Goal: Find specific page/section: Find specific page/section

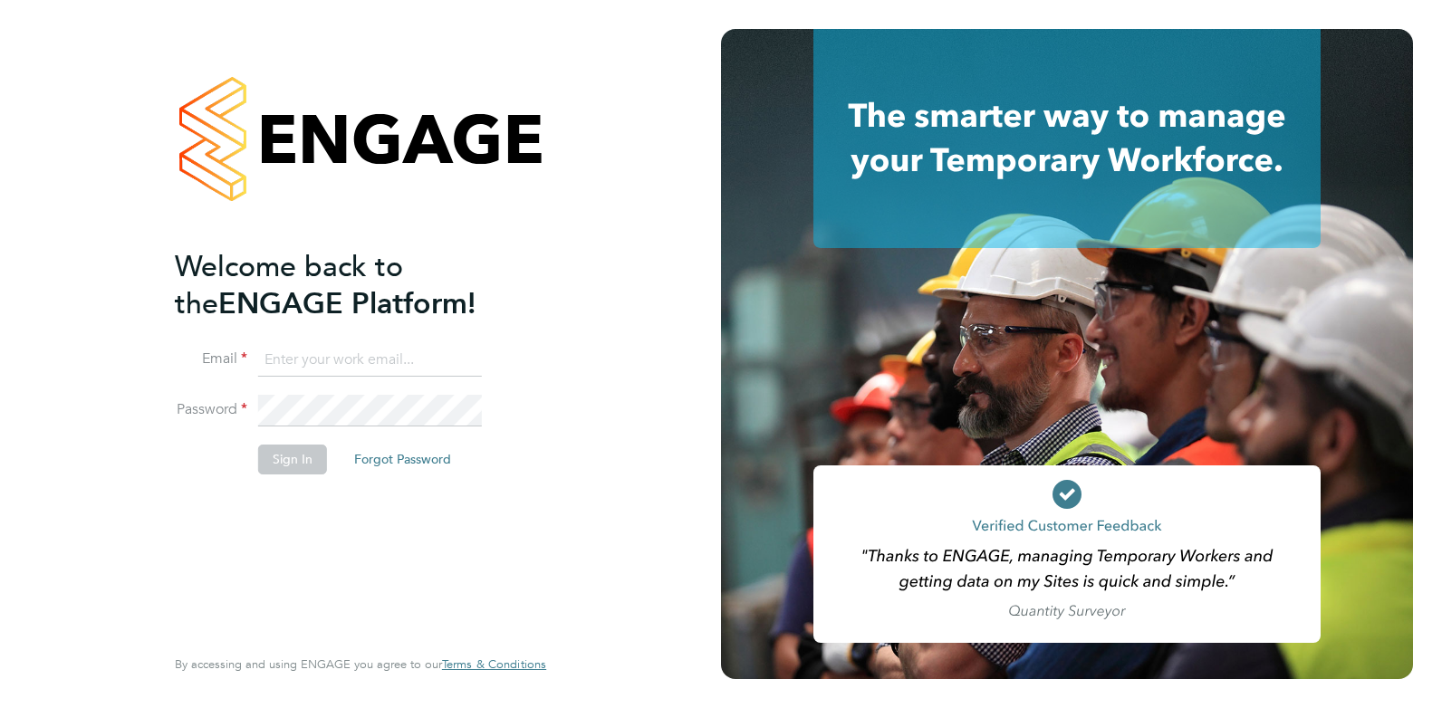
type input "[PERSON_NAME][EMAIL_ADDRESS][DOMAIN_NAME]"
click at [241, 370] on fieldset "Email [PERSON_NAME][EMAIL_ADDRESS][DOMAIN_NAME] Password Sign In Forgot Password" at bounding box center [351, 418] width 353 height 149
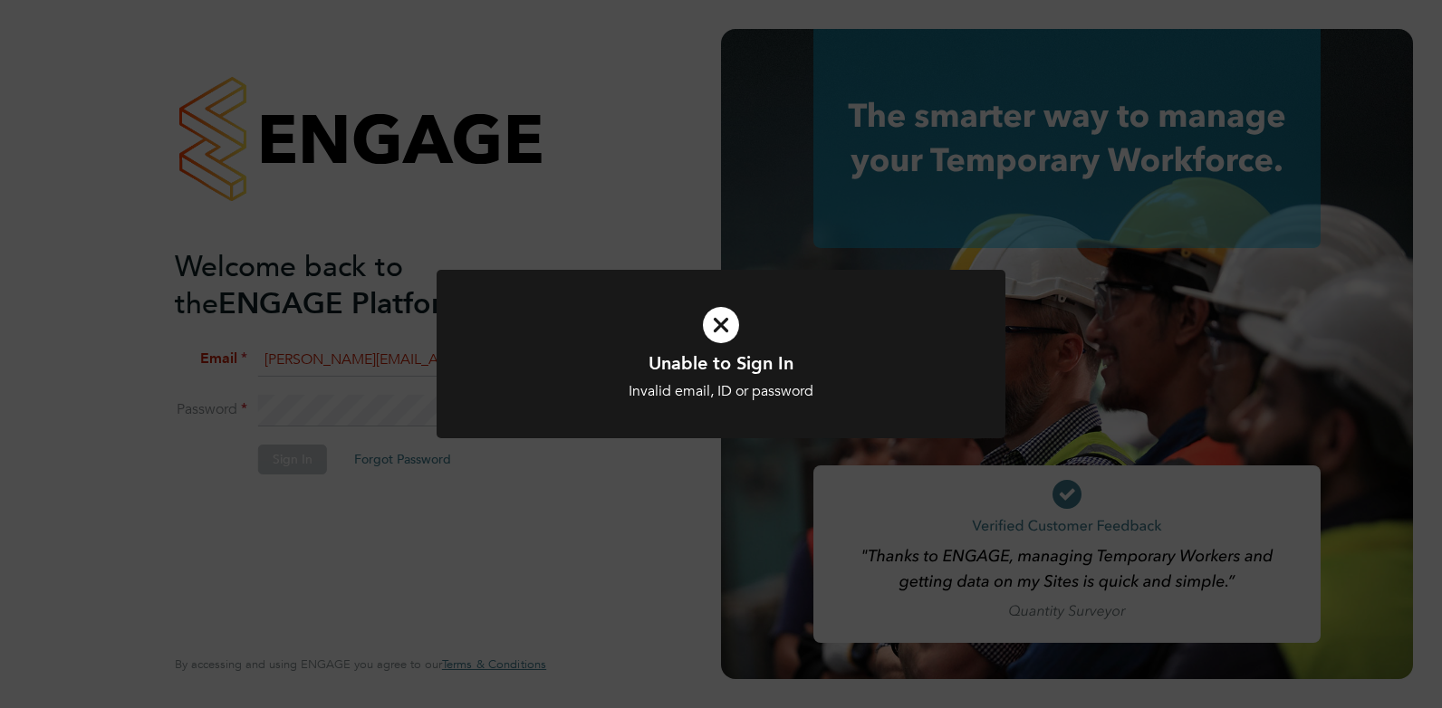
click at [710, 322] on icon at bounding box center [720, 325] width 471 height 71
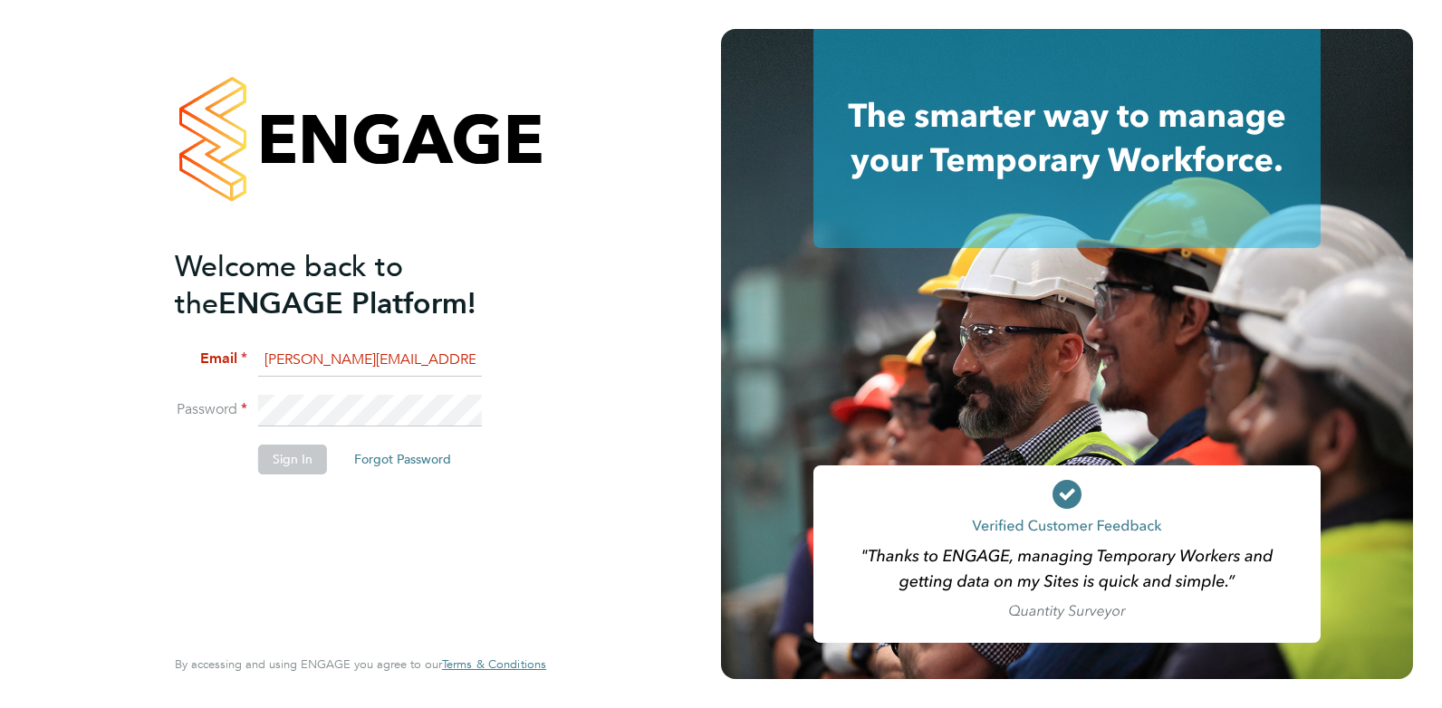
click at [420, 361] on input "[PERSON_NAME][EMAIL_ADDRESS][DOMAIN_NAME]" at bounding box center [370, 360] width 224 height 33
click at [240, 403] on label "Password" at bounding box center [211, 409] width 72 height 19
click at [132, 404] on div "Welcome back to the ENGAGE Platform! Email [EMAIL_ADDRESS][DOMAIN_NAME] Passwor…" at bounding box center [360, 354] width 721 height 708
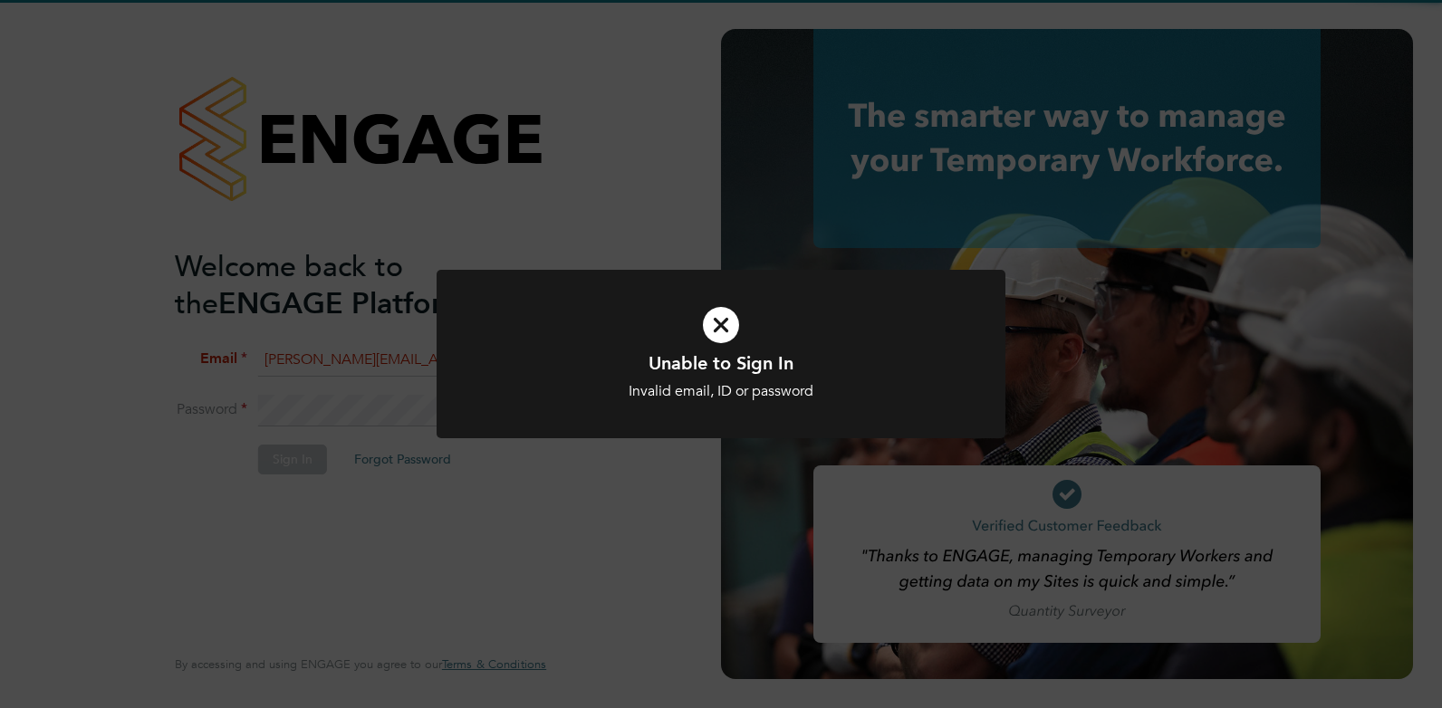
click at [739, 347] on icon at bounding box center [720, 325] width 471 height 71
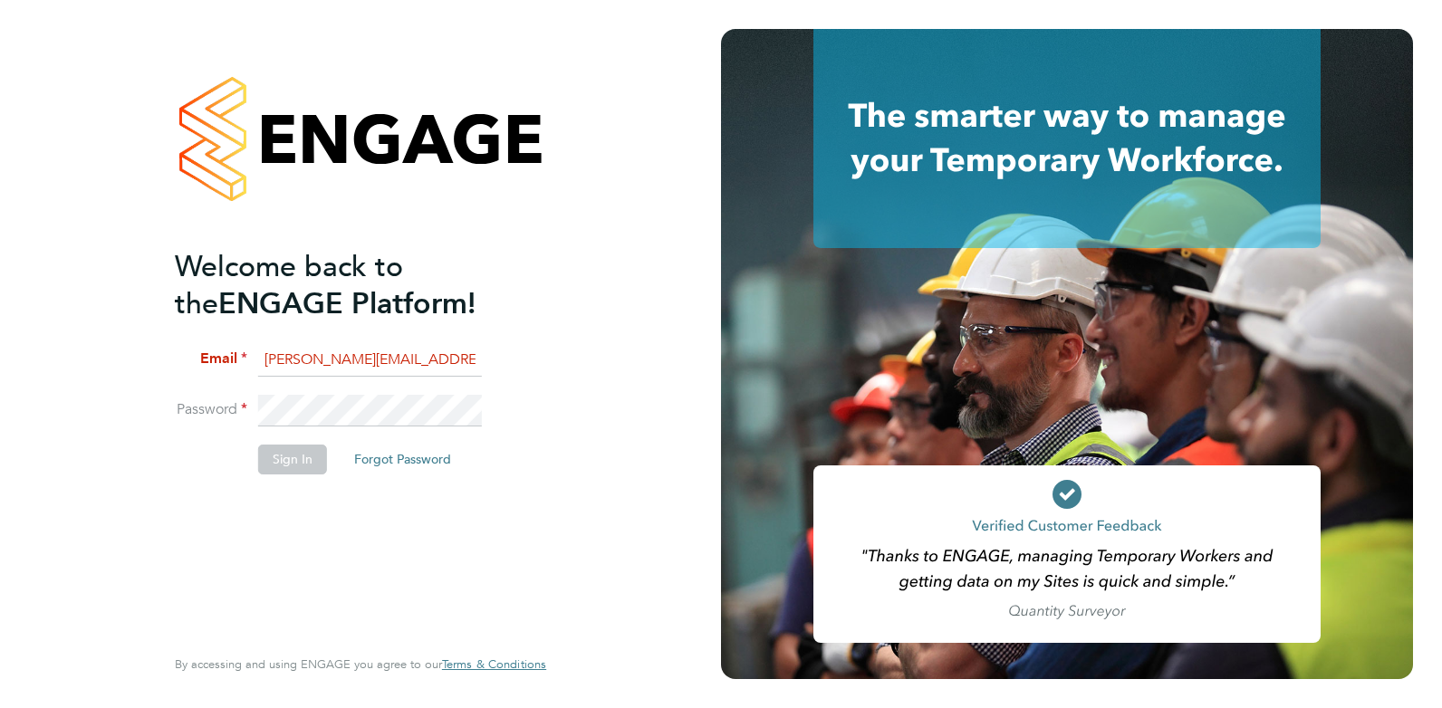
click at [467, 379] on li "Email [PERSON_NAME][EMAIL_ADDRESS][DOMAIN_NAME]" at bounding box center [351, 369] width 353 height 51
click at [434, 364] on input "[PERSON_NAME][EMAIL_ADDRESS][DOMAIN_NAME]" at bounding box center [370, 360] width 224 height 33
click at [234, 402] on label "Password" at bounding box center [211, 409] width 72 height 19
click at [0, 319] on html "Welcome back to the ENGAGE Platform! Email [EMAIL_ADDRESS][DOMAIN_NAME] Passwor…" at bounding box center [721, 354] width 1442 height 708
click at [218, 399] on li "Password" at bounding box center [351, 420] width 353 height 51
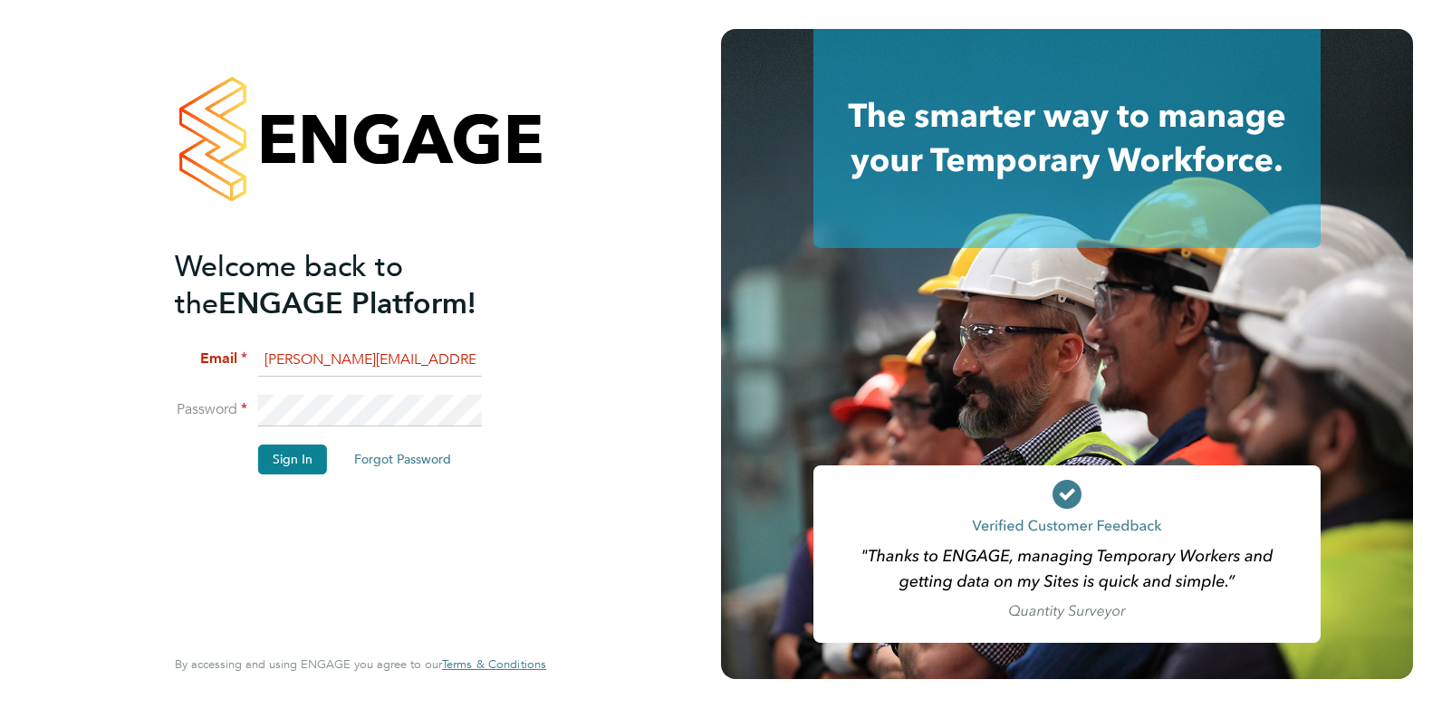
click at [253, 408] on li "Password" at bounding box center [351, 420] width 353 height 51
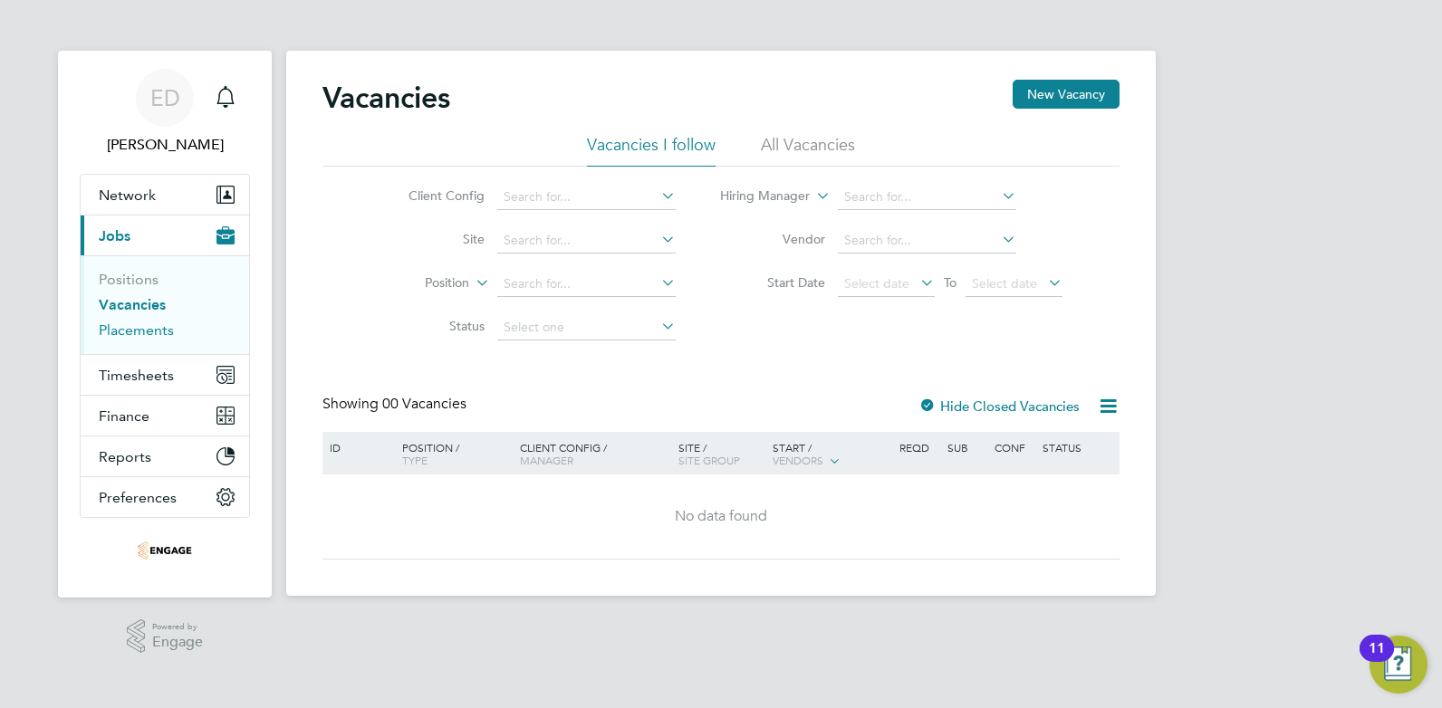
click at [113, 331] on link "Placements" at bounding box center [136, 330] width 75 height 17
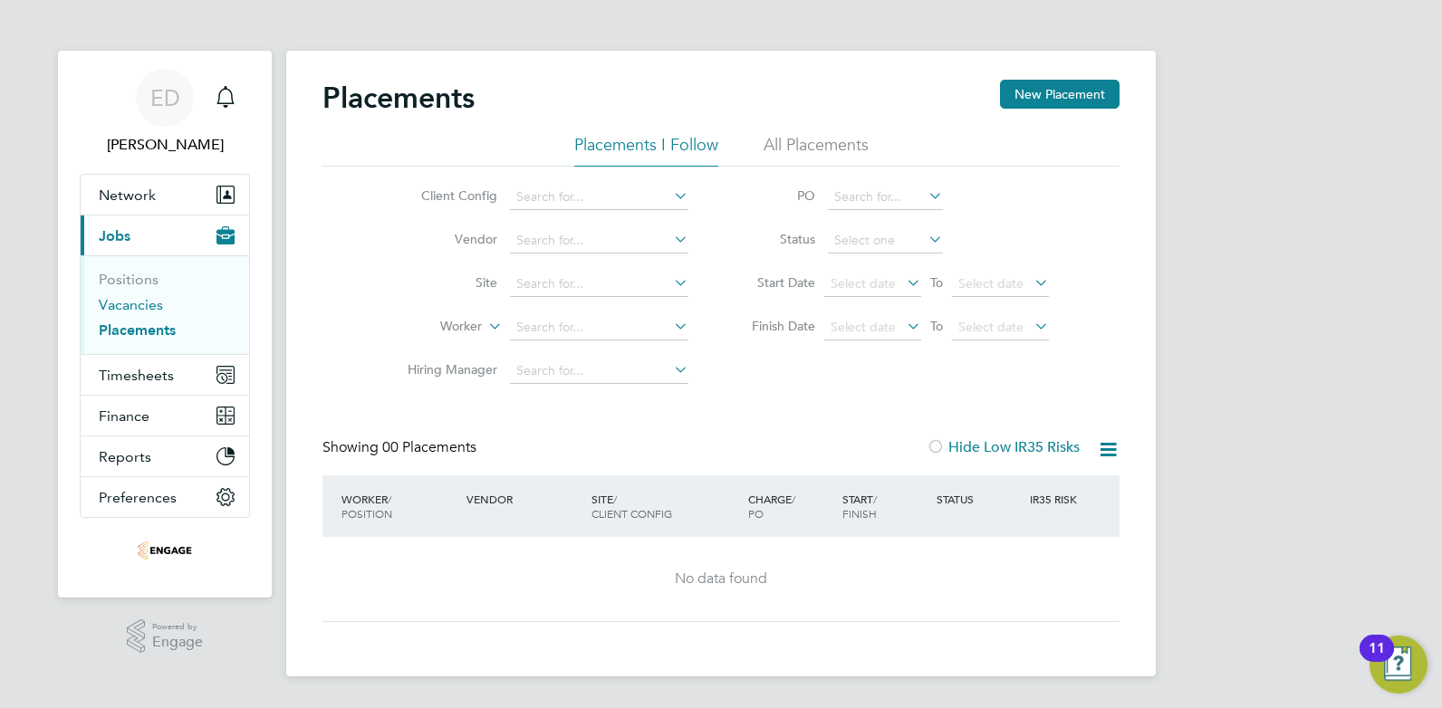
click at [144, 312] on link "Vacancies" at bounding box center [131, 304] width 64 height 17
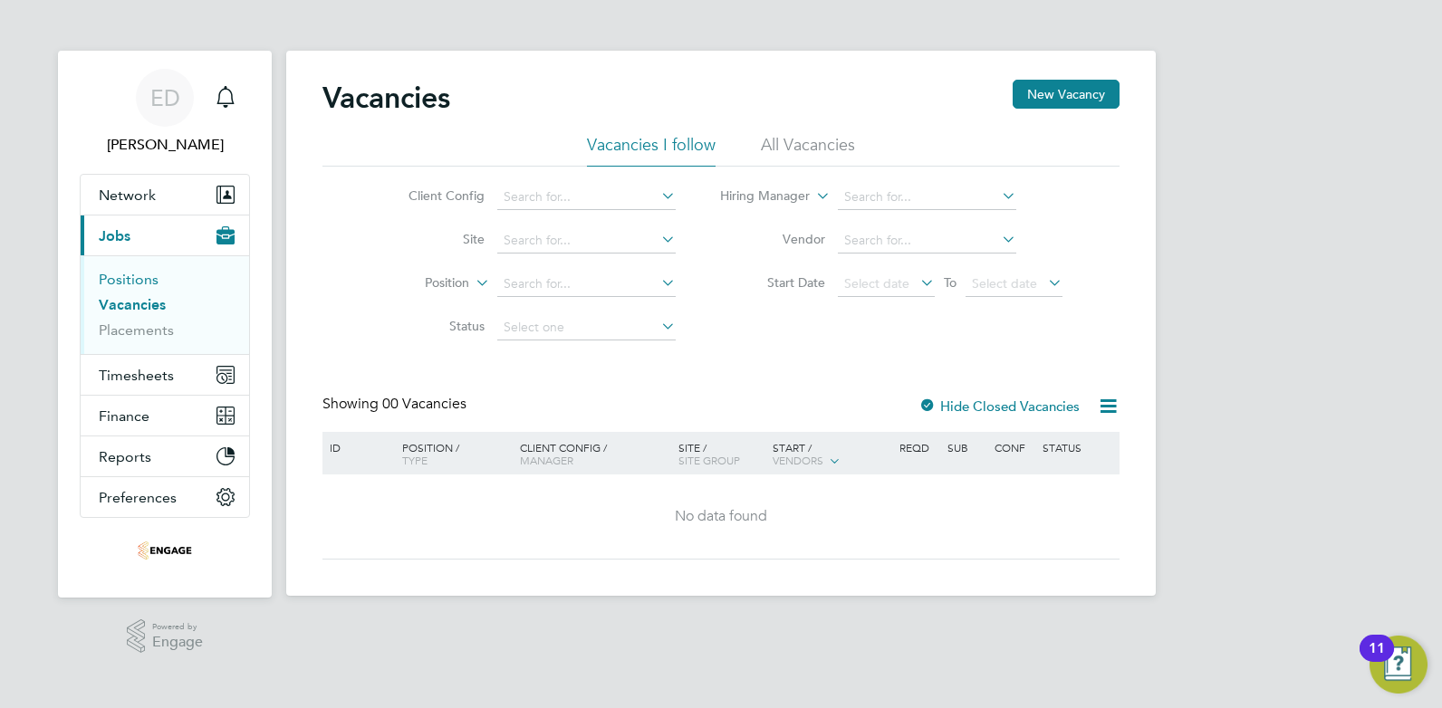
click at [130, 284] on link "Positions" at bounding box center [129, 279] width 60 height 17
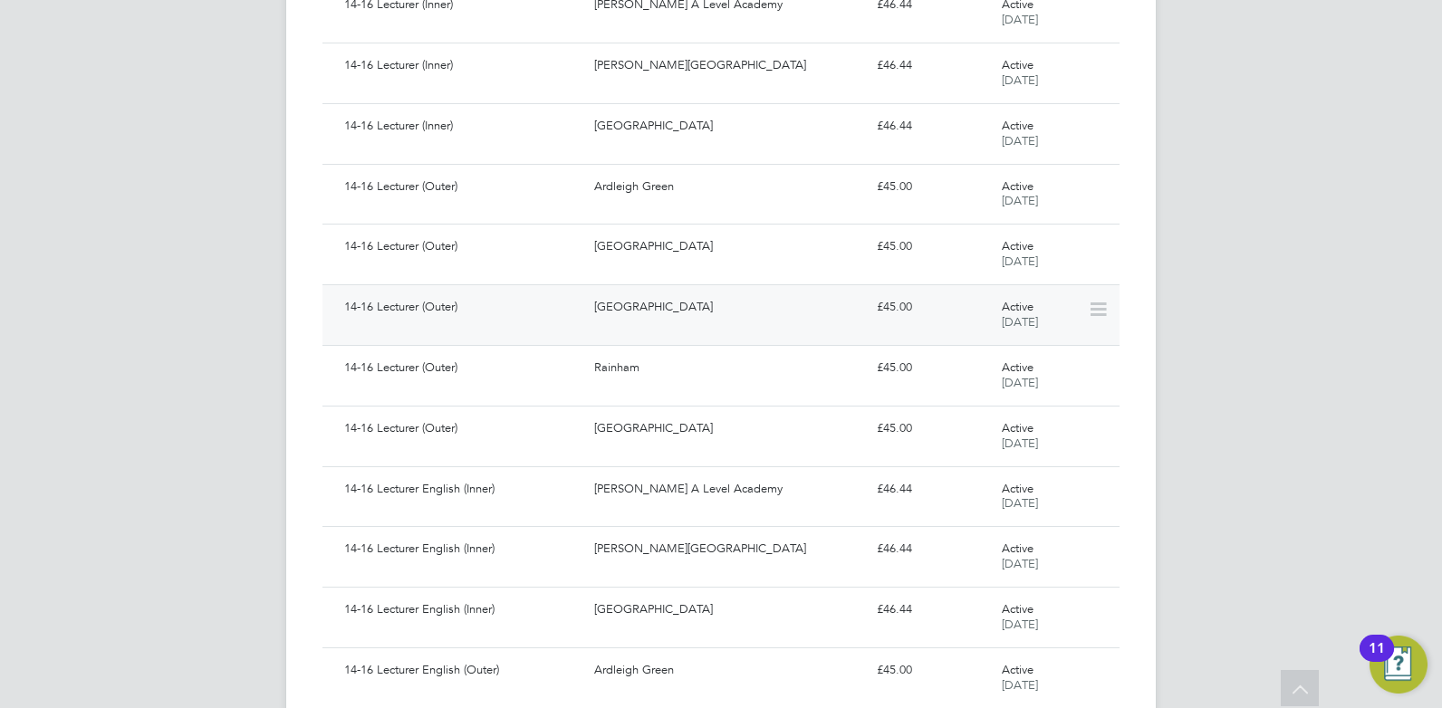
scroll to position [877, 0]
